Goal: Communication & Community: Share content

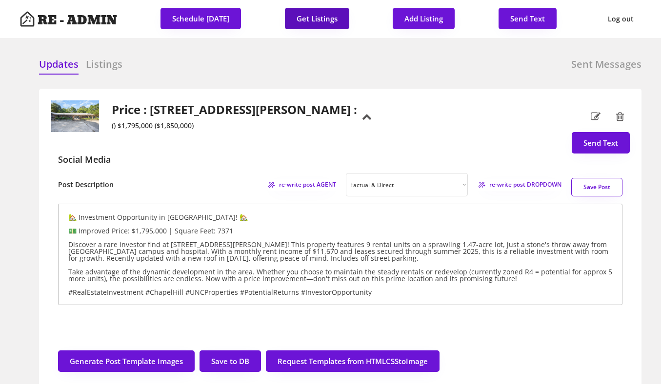
select select ""factual""
click at [321, 18] on button "Get Listings" at bounding box center [317, 18] width 64 height 21
click at [149, 110] on div "Price : [STREET_ADDRESS][PERSON_NAME] : () $1,795,000 ($1,850,000)" at bounding box center [204, 116] width 306 height 32
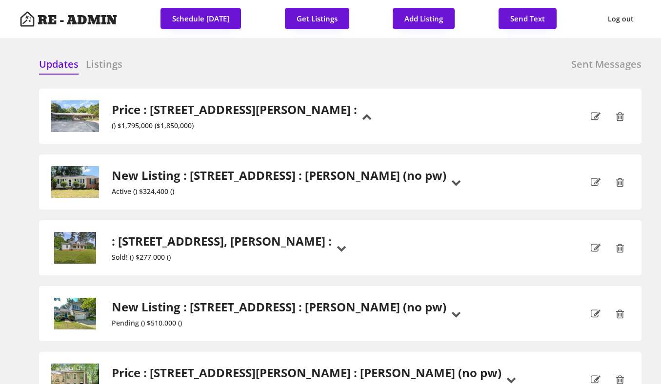
click at [102, 66] on h6 "Listings" at bounding box center [104, 65] width 37 height 14
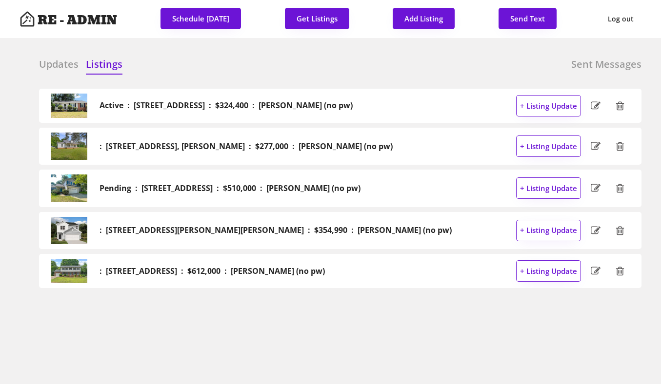
click at [48, 63] on h6 "Updates" at bounding box center [59, 65] width 40 height 14
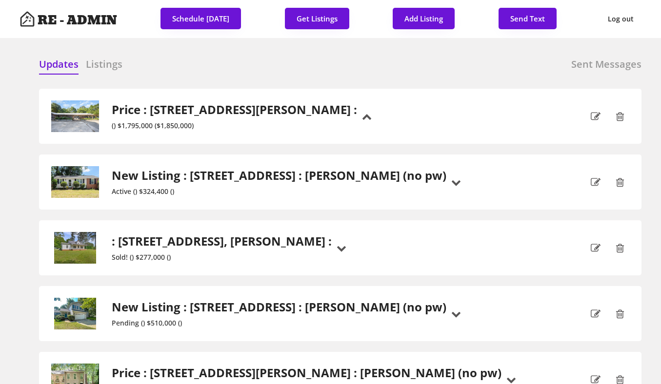
click at [218, 68] on div "Updates Listings Sent Messages" at bounding box center [340, 68] width 602 height 20
click at [540, 18] on button "Send Text" at bounding box center [527, 18] width 58 height 21
select select "raleigh"
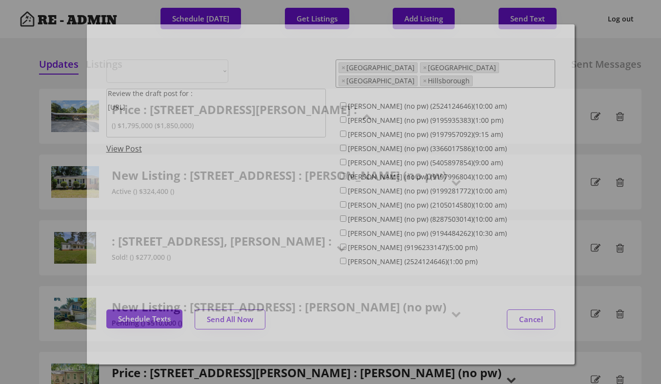
select select ""1348695171700984260__LOOKUP__1743599703321x142788062077753970""
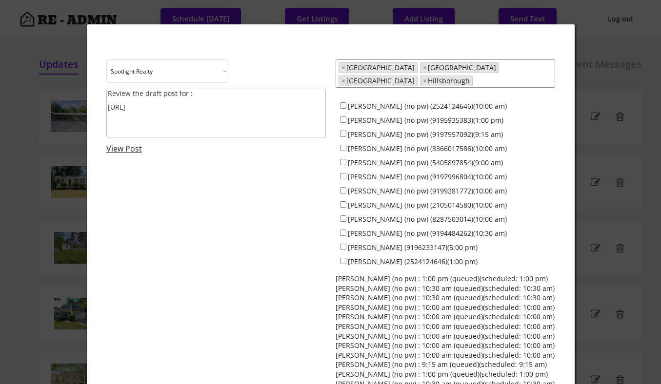
click at [231, 110] on textarea "Review the draft post for : https://revealestate.ai/post/" at bounding box center [215, 113] width 219 height 49
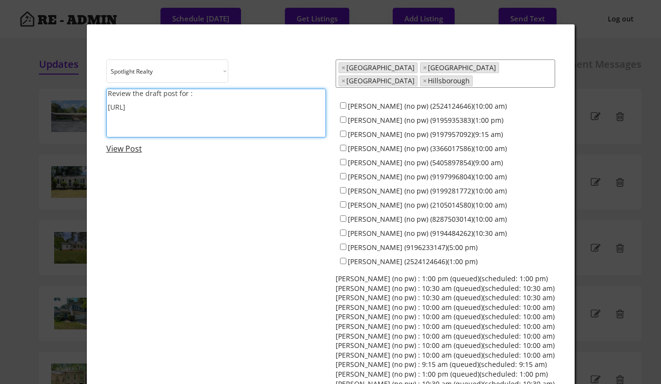
click at [231, 110] on textarea "Review the draft post for : https://revealestate.ai/post/" at bounding box center [215, 113] width 219 height 49
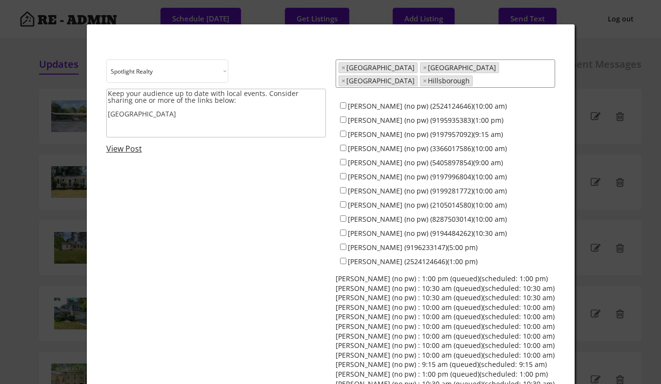
click at [201, 117] on textarea "Keep your audience up to date with local events. Consider sharing one or more o…" at bounding box center [215, 113] width 219 height 49
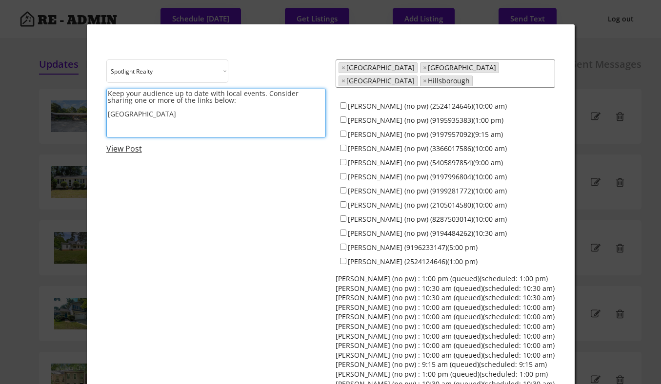
click at [144, 114] on textarea "Keep your audience up to date with local events. Consider sharing one or more o…" at bounding box center [215, 113] width 219 height 49
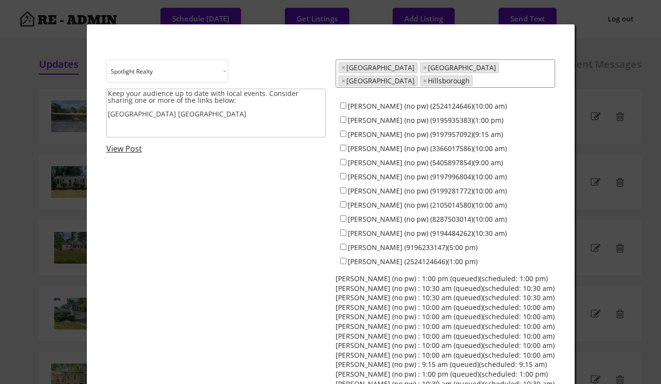
click at [169, 114] on textarea "Keep your audience up to date with local events. Consider sharing one or more o…" at bounding box center [215, 113] width 219 height 49
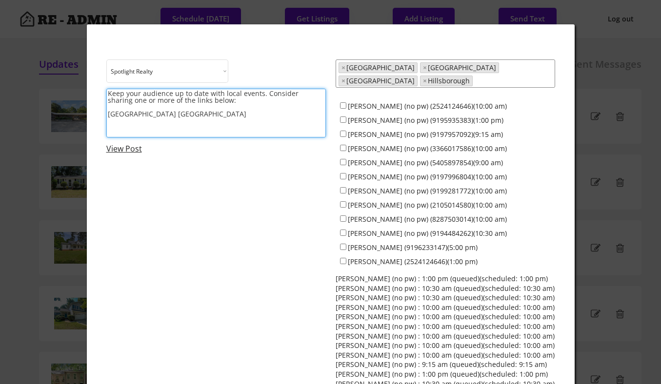
click at [244, 118] on textarea "Keep your audience up to date with local events. Consider sharing one or more o…" at bounding box center [215, 113] width 219 height 49
paste textarea "https://www.instagram.com/p/DLAatxbRib4/?hl=en&img_index=1"
paste textarea "https://www.instagram.com/p/DNGL0mbR7IQ/?hl=en&img_index=1"
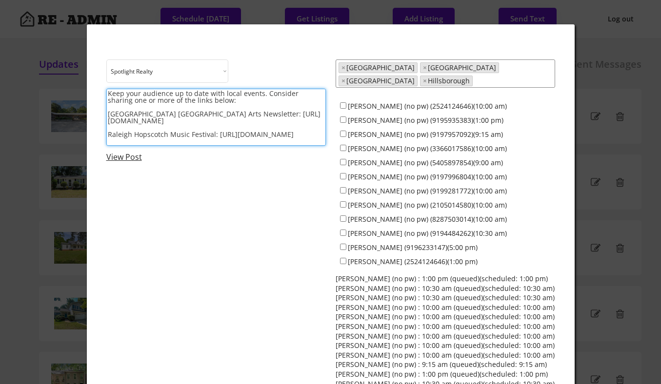
scroll to position [1, 0]
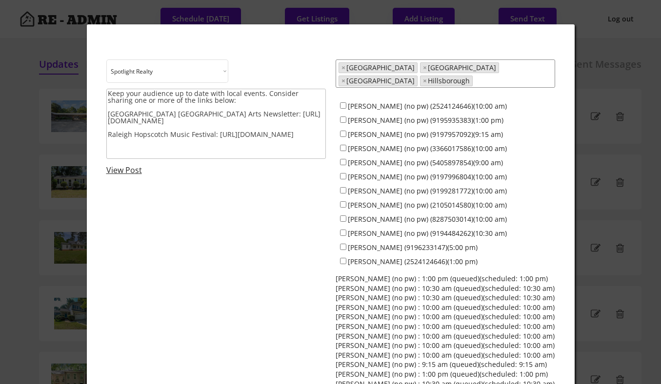
click at [323, 140] on textarea "Keep your audience up to date with local events. Consider sharing one or more o…" at bounding box center [215, 124] width 219 height 70
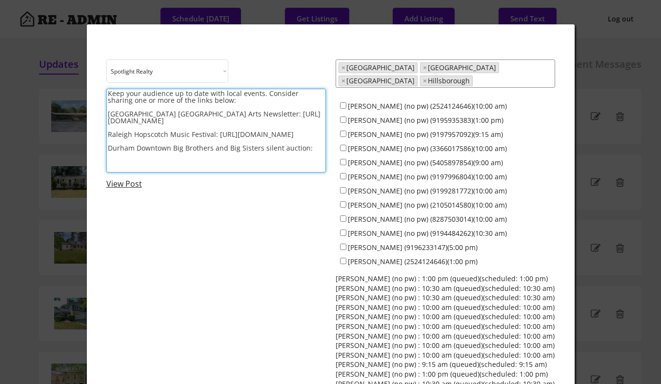
click at [261, 154] on textarea "Keep your audience up to date with local events. Consider sharing one or more o…" at bounding box center [215, 131] width 219 height 84
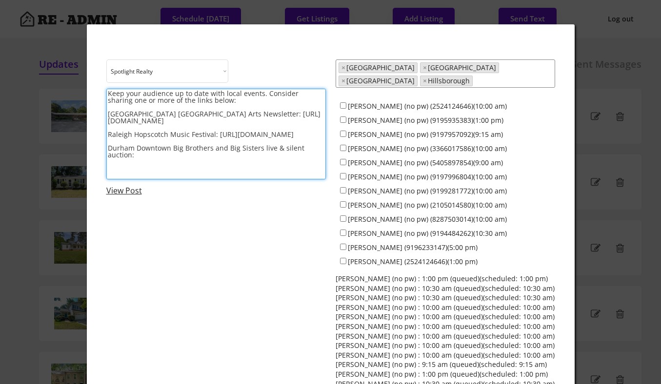
paste textarea "https://www.instagram.com/p/DNIpm7SNEF1/?hl=en"
click at [260, 174] on textarea "Keep your audience up to date with local events. Consider sharing one or more o…" at bounding box center [215, 134] width 219 height 91
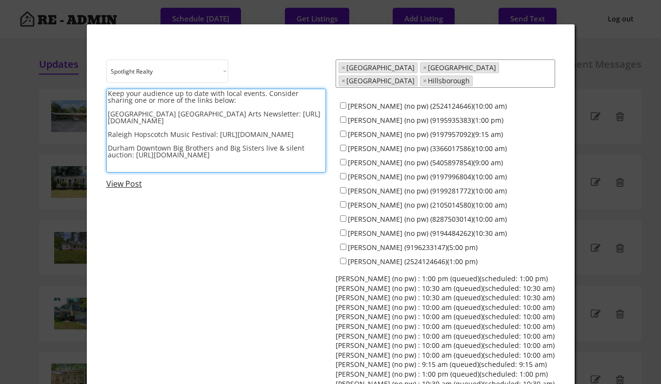
click at [136, 185] on link "View Post" at bounding box center [124, 183] width 36 height 11
click at [183, 92] on textarea "Keep your audience up to date with local events. Consider sharing one or more o…" at bounding box center [215, 131] width 219 height 84
click at [192, 92] on textarea "Keep your audience up-to date with local events. Consider sharing one or more o…" at bounding box center [215, 131] width 219 height 84
click at [246, 150] on textarea "Keep your audience up-to-date with local events. Consider sharing one or more o…" at bounding box center [215, 131] width 219 height 84
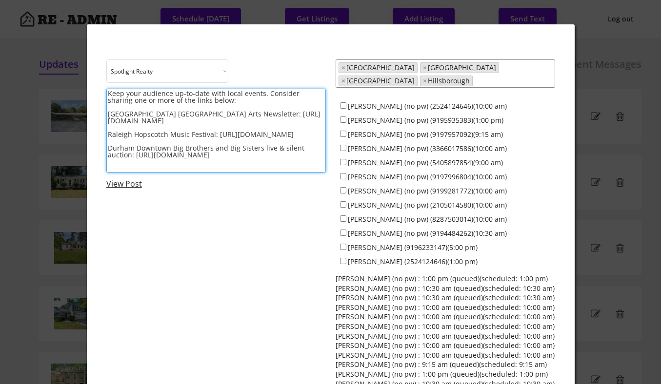
type textarea "Keep your audience up-to-date with local events. Consider sharing one or more o…"
click at [341, 102] on input "[PERSON_NAME] (no pw) (2524124646)(10:00 am)" at bounding box center [343, 105] width 6 height 6
checkbox input "true"
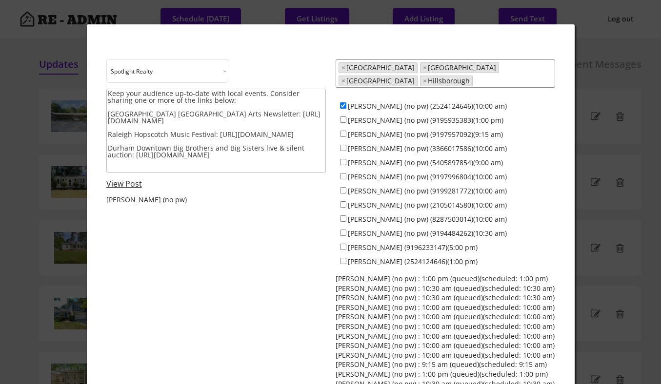
click at [342, 117] on input "[PERSON_NAME] (no pw) (9195935383)(1:00 pm)" at bounding box center [343, 120] width 6 height 6
checkbox input "true"
click at [342, 127] on div "[PERSON_NAME] (no pw) (9197957092)(9:15 am)" at bounding box center [445, 134] width 219 height 14
click at [342, 131] on input "[PERSON_NAME] (no pw) (9197957092)(9:15 am)" at bounding box center [343, 134] width 6 height 6
checkbox input "true"
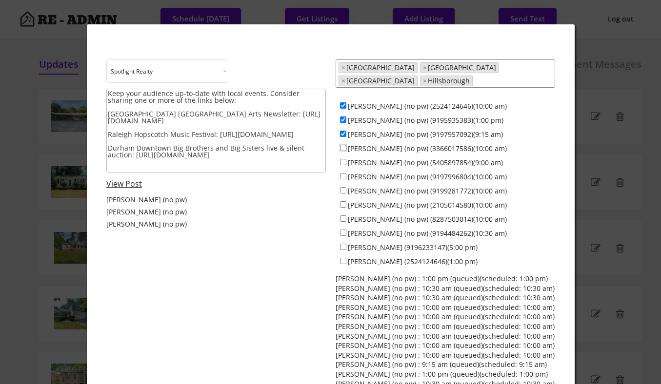
click at [343, 145] on input "[PERSON_NAME] (no pw) (3366017586)(10:00 am)" at bounding box center [343, 148] width 6 height 6
checkbox input "true"
click at [343, 173] on input "[PERSON_NAME] (no pw) (9197996804)(10:00 am)" at bounding box center [343, 176] width 6 height 6
checkbox input "true"
click at [343, 187] on input "[PERSON_NAME] (no pw) (9199281772)(10:00 am)" at bounding box center [343, 190] width 6 height 6
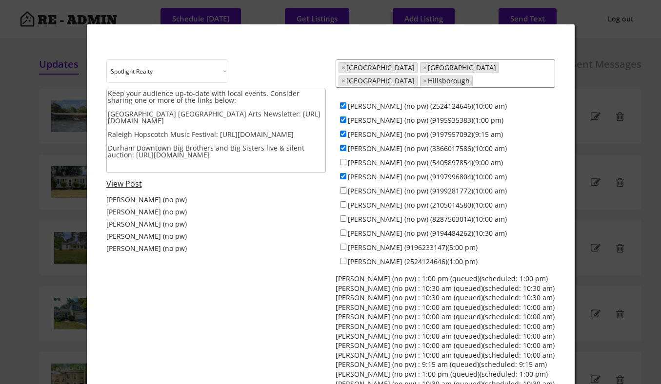
checkbox input "true"
click at [344, 201] on input "[PERSON_NAME] (no pw) (2105014580)(10:00 am)" at bounding box center [343, 204] width 6 height 6
checkbox input "true"
click at [342, 216] on input "[PERSON_NAME] (no pw) (8287503014)(10:00 am)" at bounding box center [343, 219] width 6 height 6
checkbox input "true"
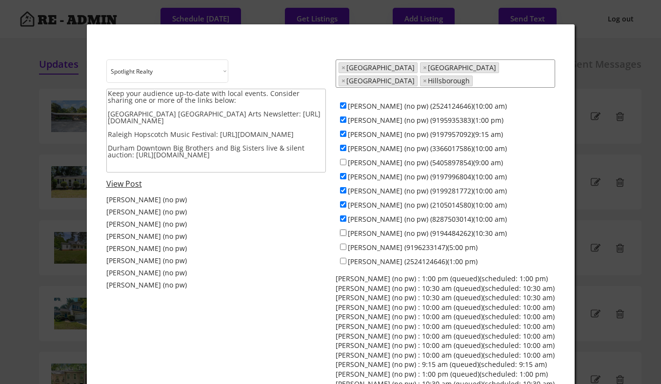
click at [342, 230] on input "[PERSON_NAME] (no pw) (9194484262)(10:30 am)" at bounding box center [343, 233] width 6 height 6
checkbox input "true"
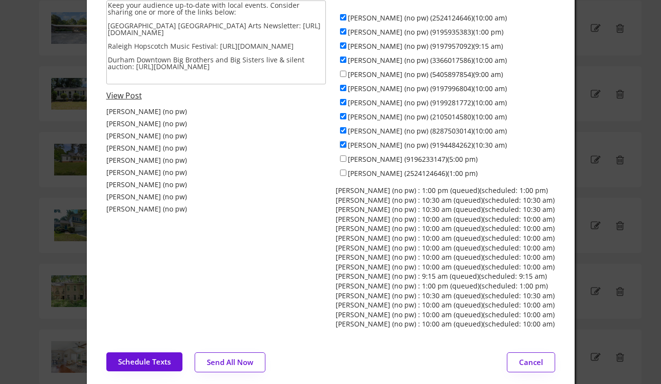
scroll to position [96, 0]
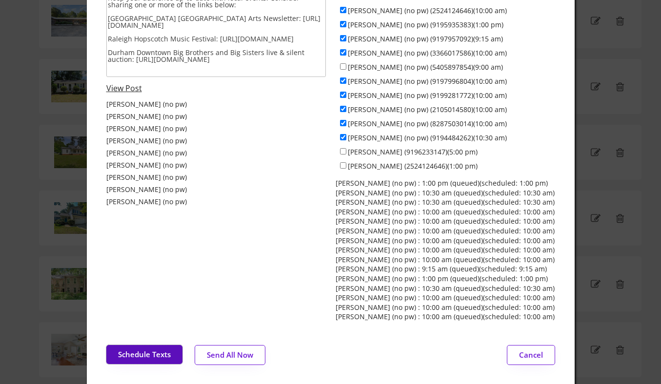
click at [145, 348] on button "Schedule Texts" at bounding box center [144, 354] width 76 height 19
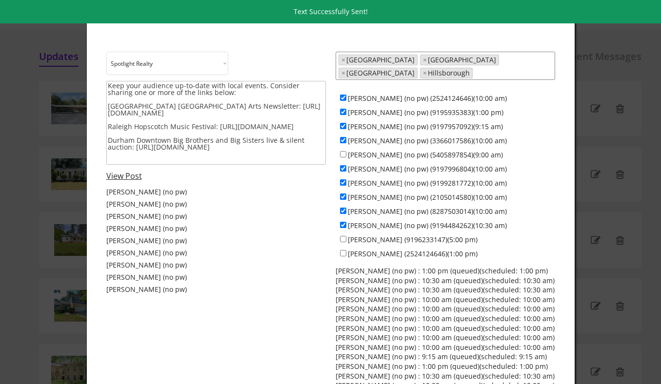
scroll to position [0, 0]
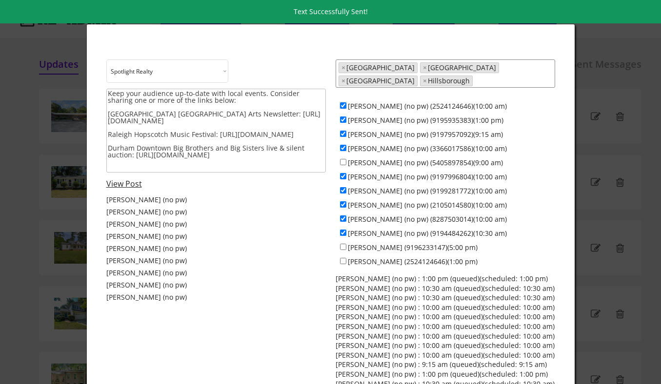
click at [342, 102] on input "[PERSON_NAME] (no pw) (2524124646)(10:00 am)" at bounding box center [343, 105] width 6 height 6
checkbox input "false"
click at [342, 117] on input "[PERSON_NAME] (no pw) (9195935383)(1:00 pm)" at bounding box center [343, 120] width 6 height 6
checkbox input "false"
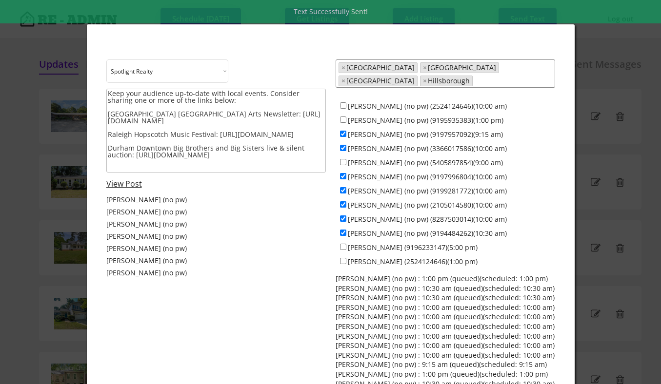
click at [342, 131] on div "[PERSON_NAME] (no pw) (9197957092)(9:15 am)" at bounding box center [445, 134] width 219 height 14
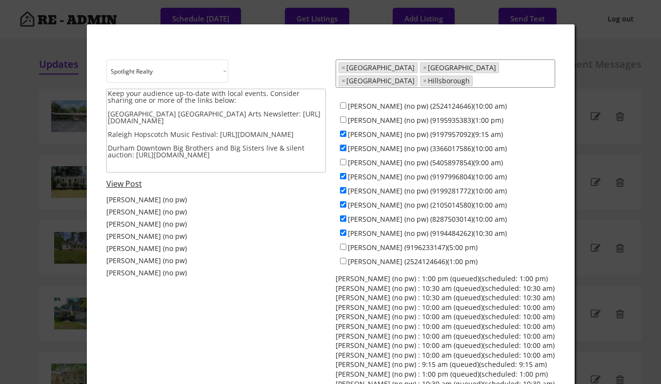
click at [342, 145] on input "[PERSON_NAME] (no pw) (3366017586)(10:00 am)" at bounding box center [343, 148] width 6 height 6
checkbox input "false"
click at [342, 131] on input "[PERSON_NAME] (no pw) (9197957092)(9:15 am)" at bounding box center [343, 134] width 6 height 6
checkbox input "false"
click at [341, 159] on input "[PERSON_NAME] (no pw) (5405897854)(9:00 am)" at bounding box center [343, 162] width 6 height 6
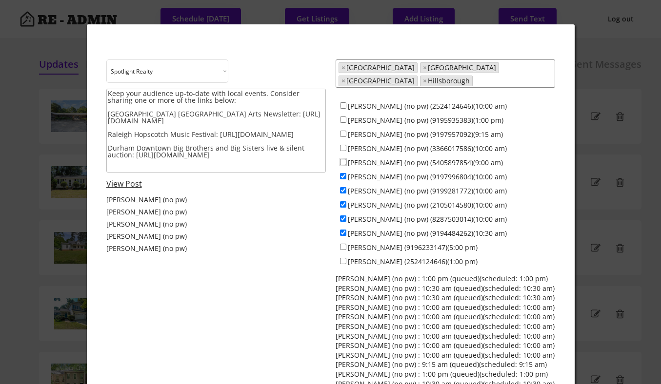
checkbox input "true"
click at [343, 173] on input "[PERSON_NAME] (no pw) (9197996804)(10:00 am)" at bounding box center [343, 176] width 6 height 6
checkbox input "false"
click at [343, 187] on input "[PERSON_NAME] (no pw) (9199281772)(10:00 am)" at bounding box center [343, 190] width 6 height 6
checkbox input "false"
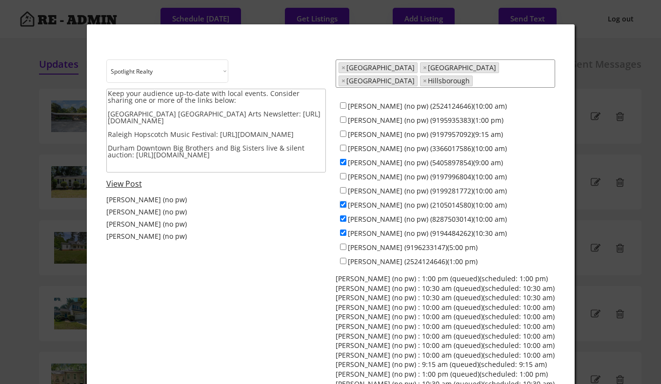
click at [343, 201] on input "[PERSON_NAME] (no pw) (2105014580)(10:00 am)" at bounding box center [343, 204] width 6 height 6
checkbox input "false"
click at [343, 216] on input "[PERSON_NAME] (no pw) (8287503014)(10:00 am)" at bounding box center [343, 219] width 6 height 6
checkbox input "false"
click at [343, 230] on input "[PERSON_NAME] (no pw) (9194484262)(10:30 am)" at bounding box center [343, 233] width 6 height 6
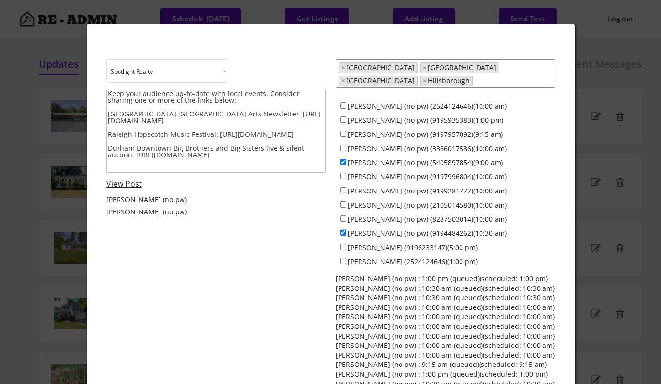
checkbox input "false"
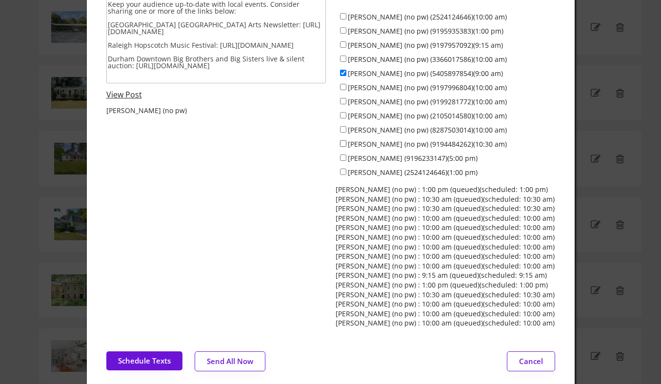
scroll to position [90, 0]
click at [239, 355] on button "Send All Now" at bounding box center [230, 361] width 71 height 20
